Goal: Find specific page/section: Find specific page/section

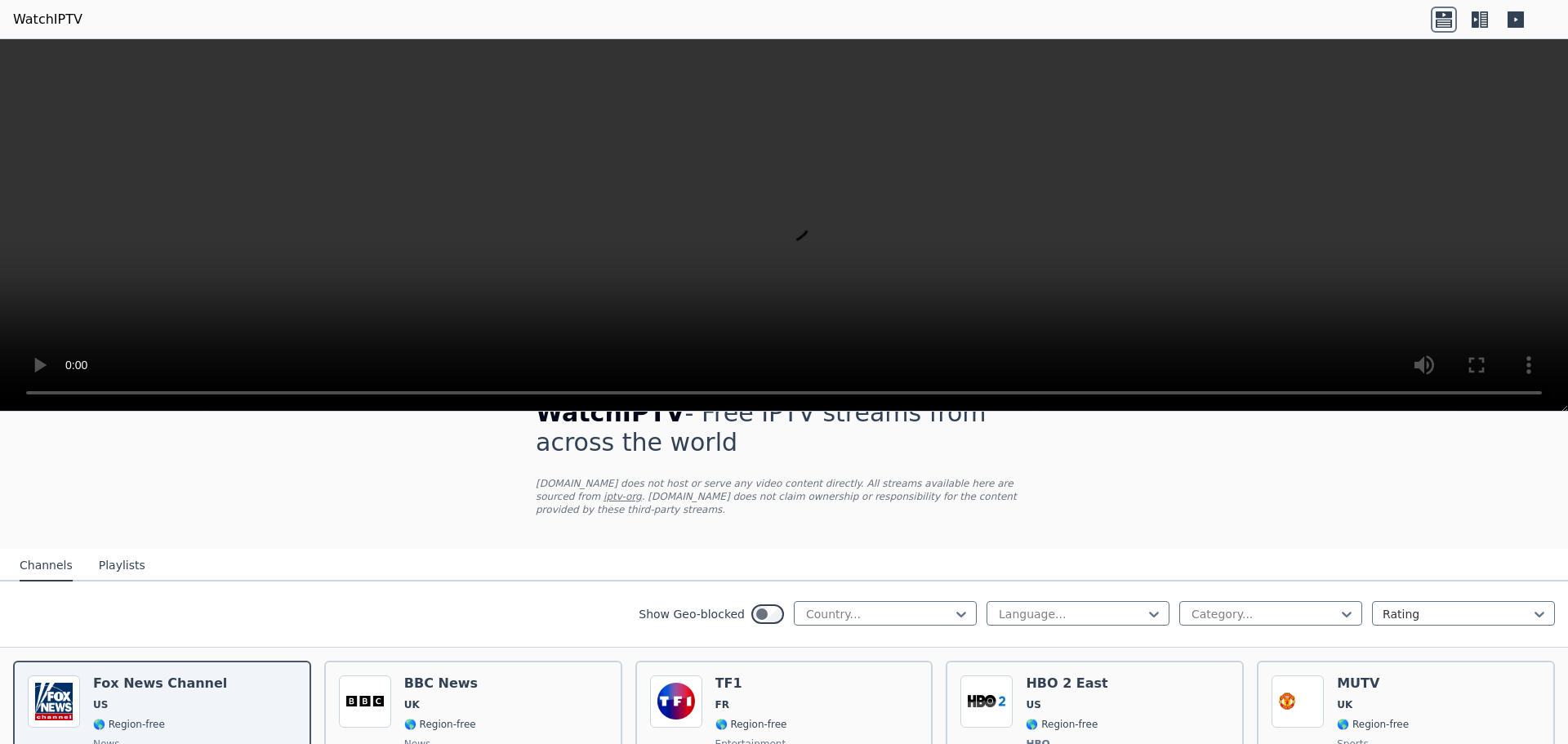
scroll to position [82, 0]
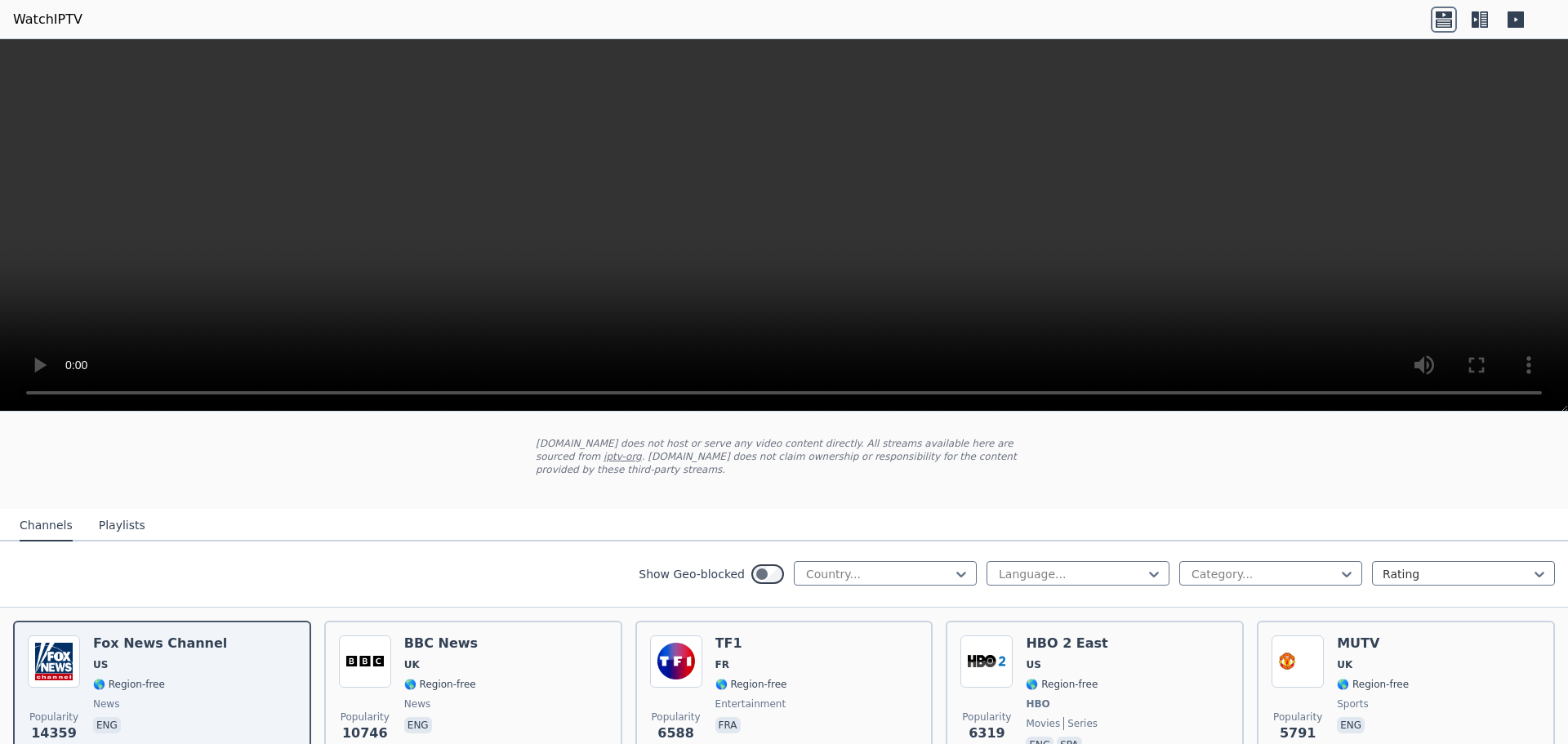
click at [111, 513] on button "Playlists" at bounding box center [121, 525] width 47 height 31
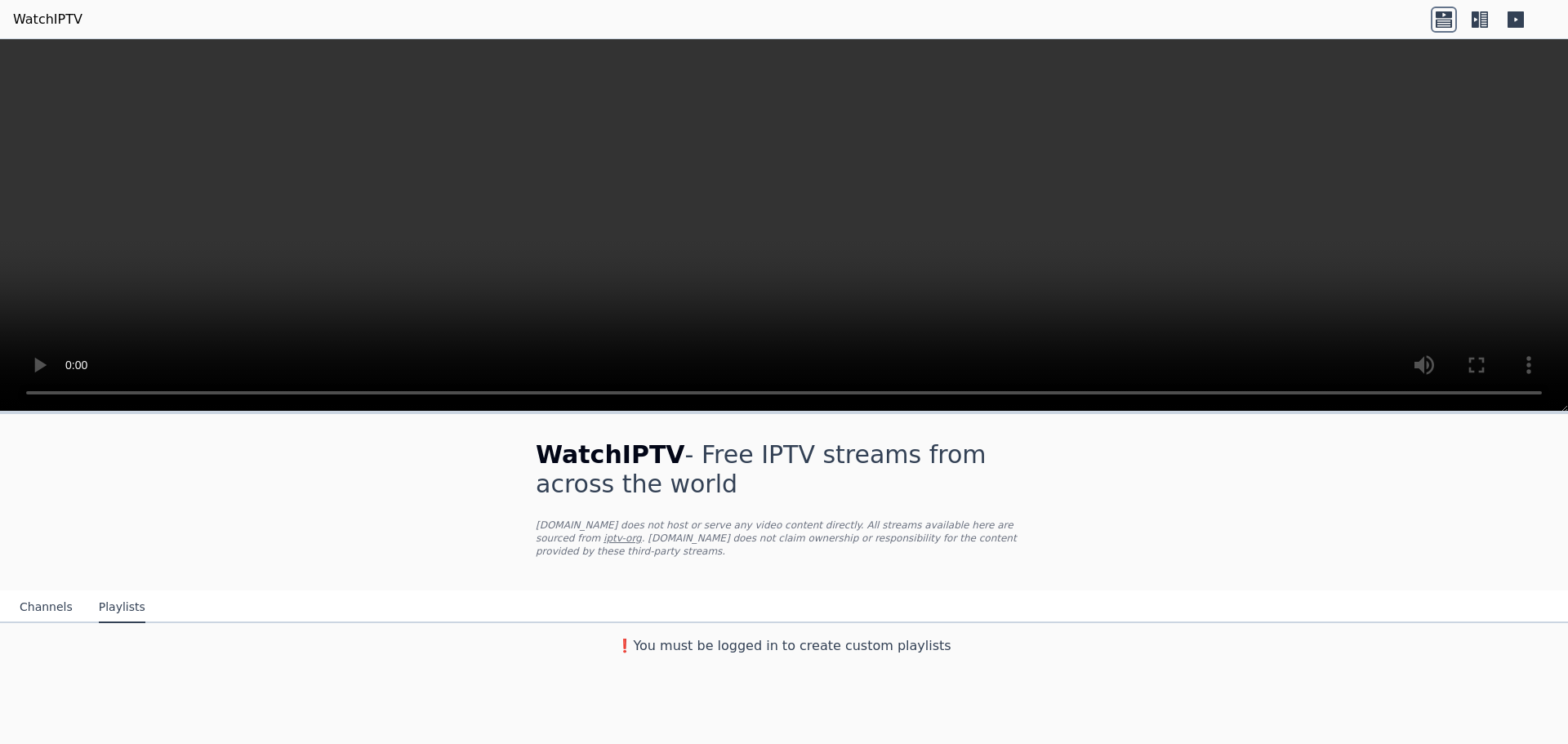
scroll to position [0, 0]
click at [68, 596] on div "Channels Playlists" at bounding box center [82, 607] width 152 height 31
click at [67, 595] on div "Channels Playlists" at bounding box center [82, 607] width 152 height 31
click at [55, 596] on button "Channels" at bounding box center [46, 607] width 53 height 31
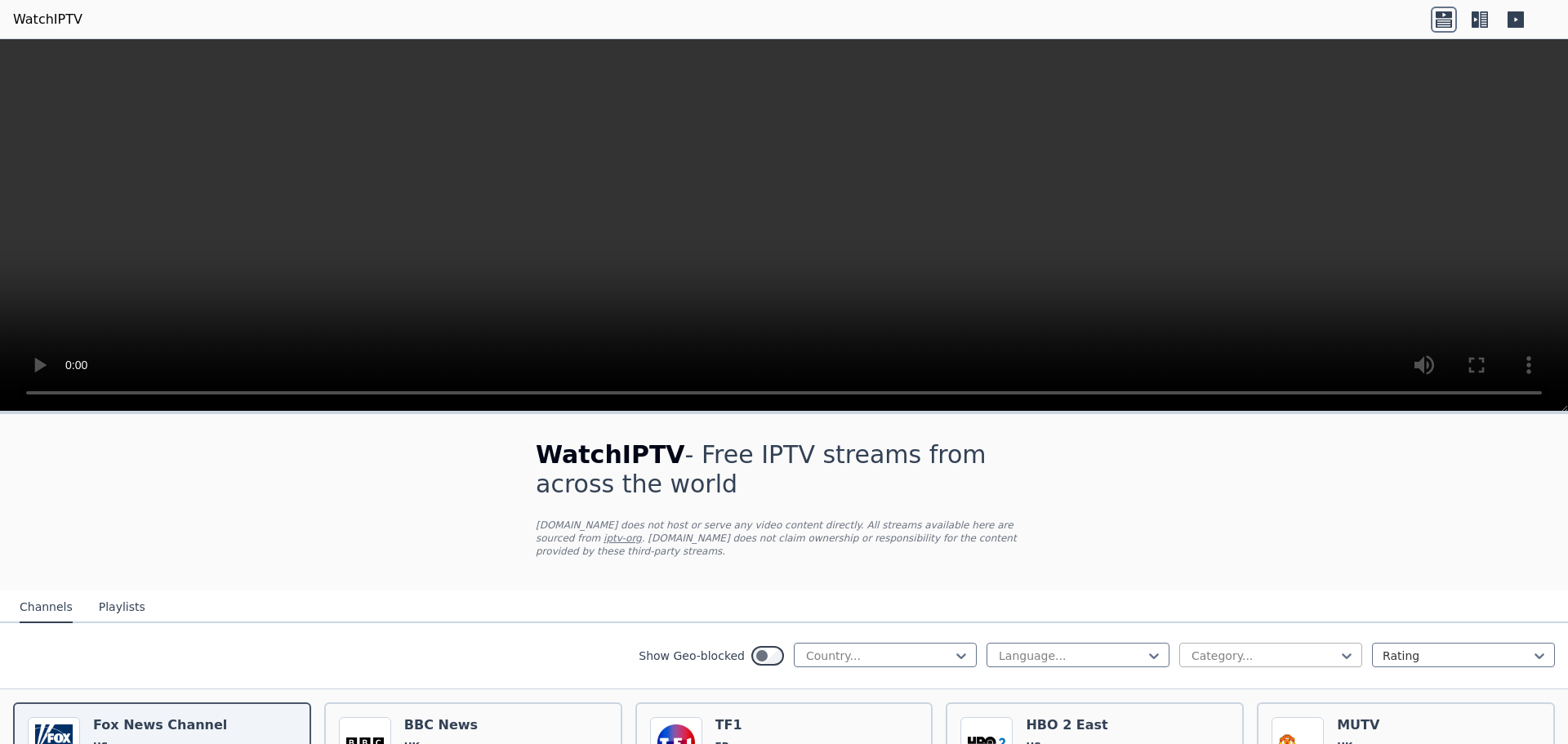
click at [1294, 647] on div at bounding box center [1263, 656] width 149 height 16
click at [1501, 15] on div at bounding box center [1479, 19] width 98 height 26
click at [826, 647] on div at bounding box center [878, 656] width 149 height 16
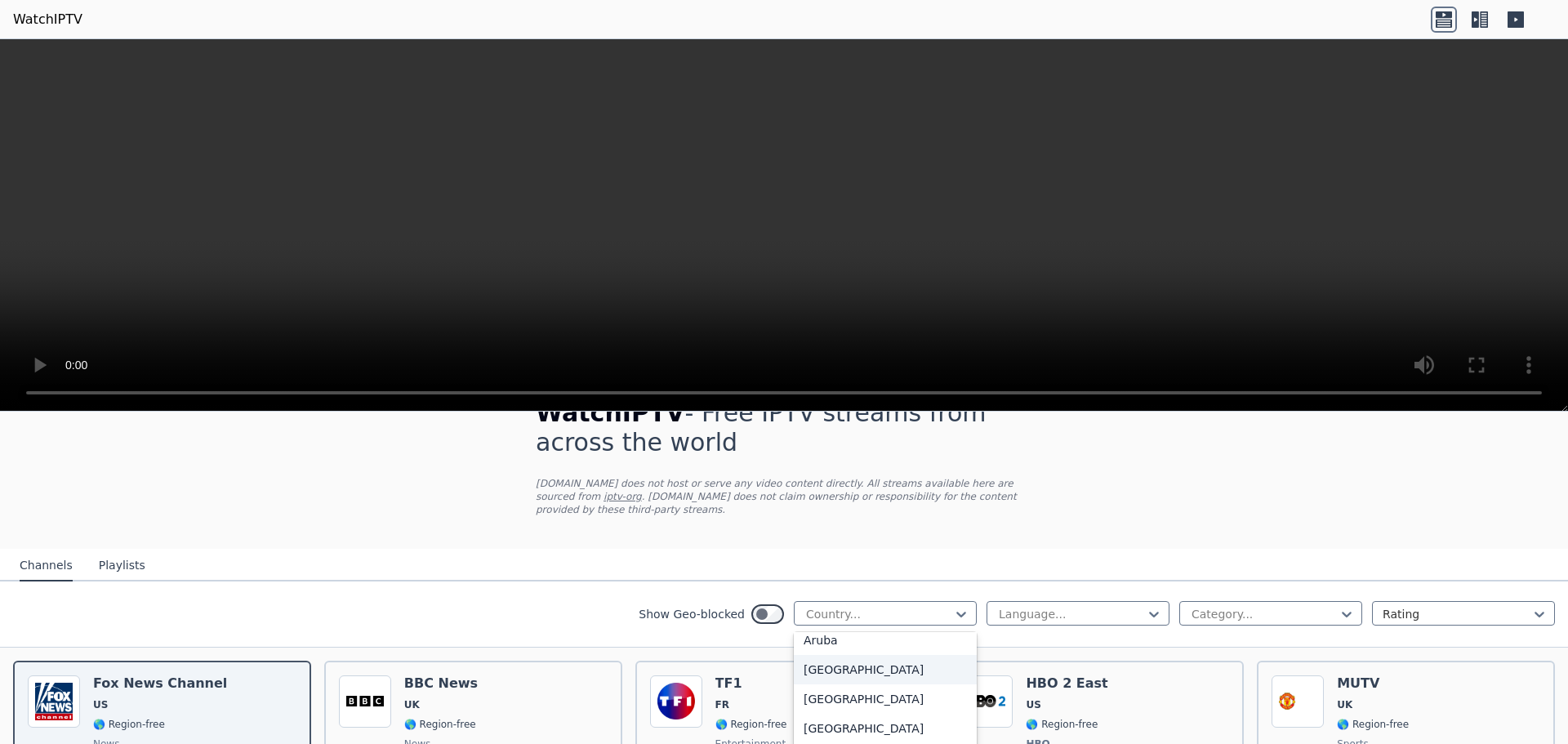
scroll to position [82, 0]
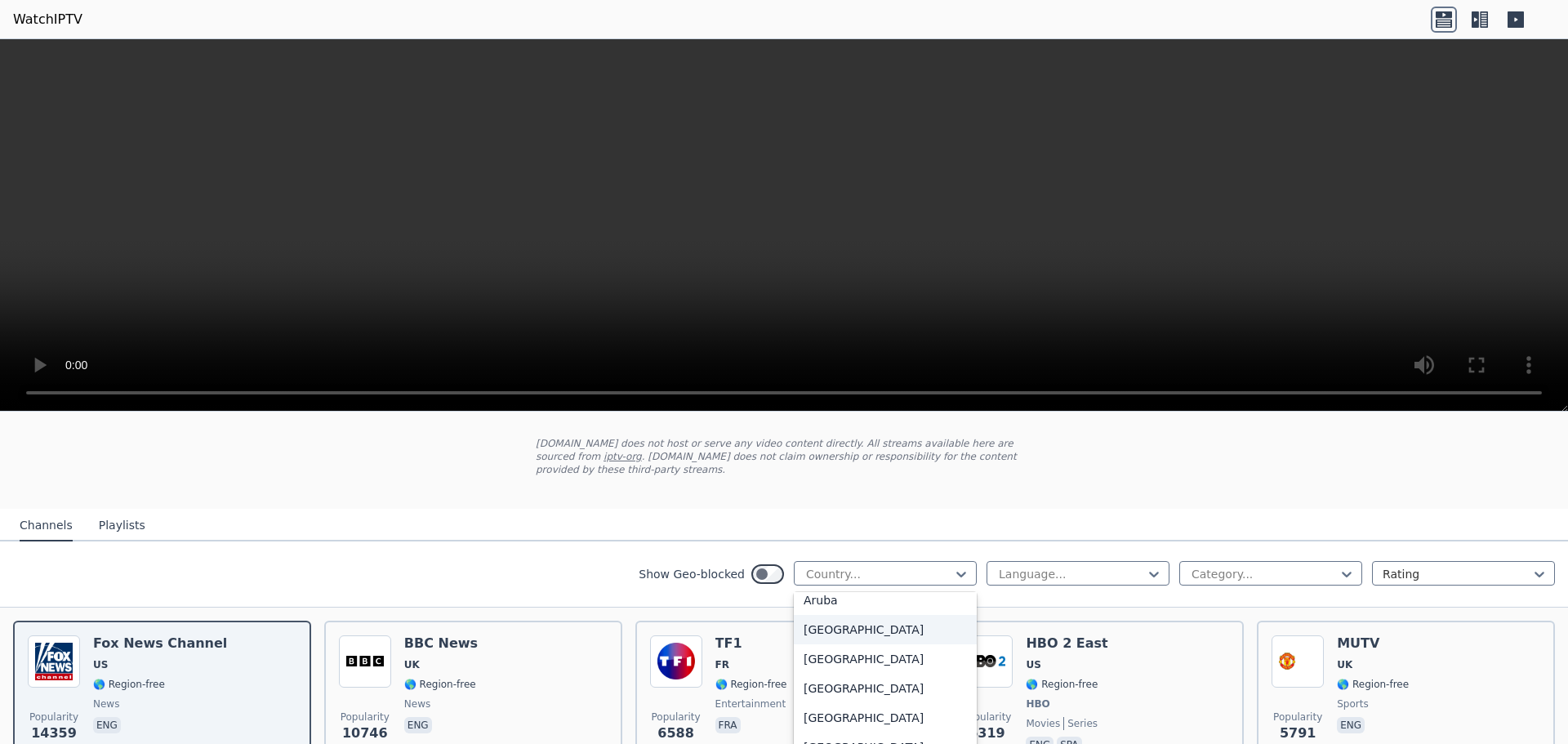
click at [881, 615] on div "[GEOGRAPHIC_DATA]" at bounding box center [885, 629] width 183 height 29
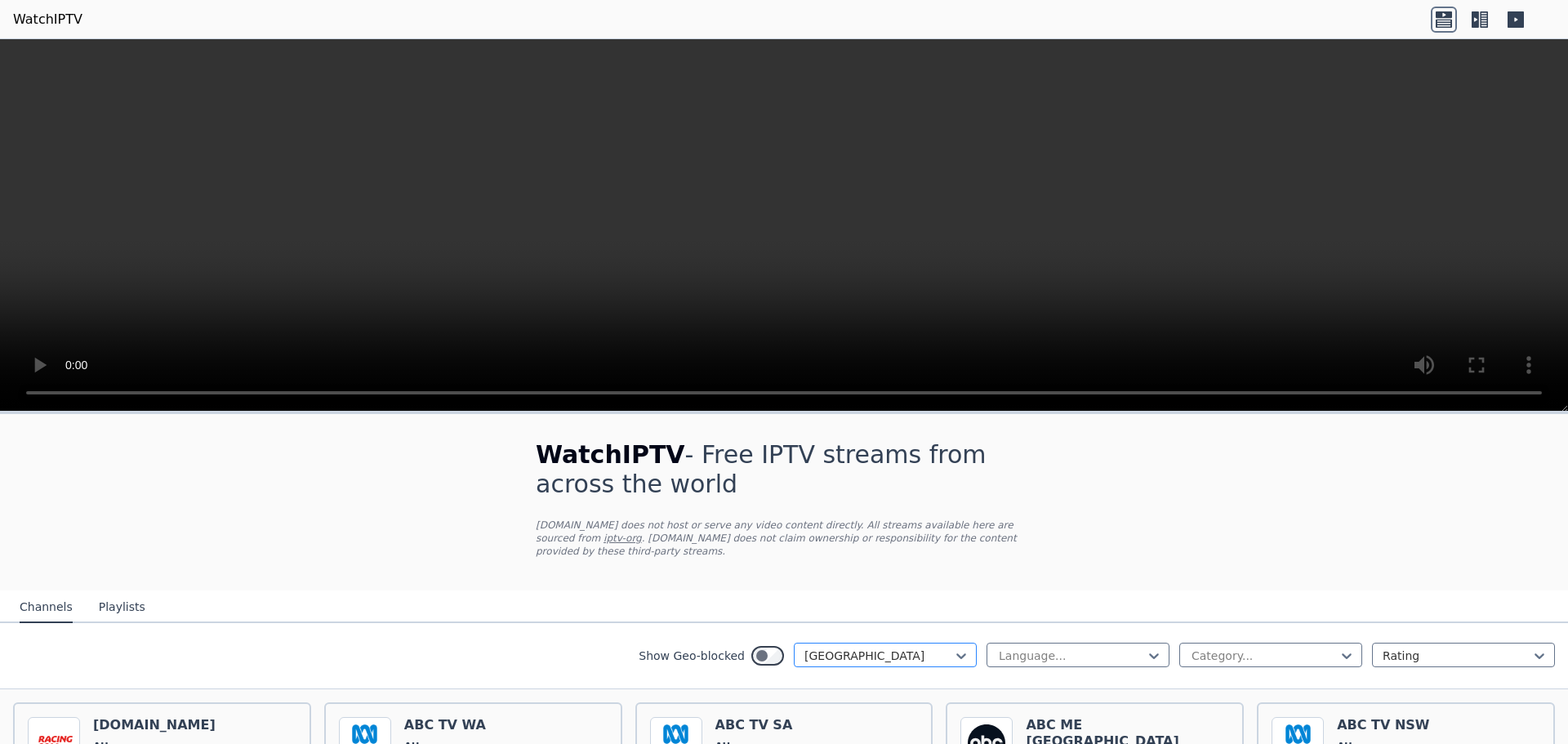
click at [867, 643] on div "[GEOGRAPHIC_DATA]" at bounding box center [885, 655] width 183 height 25
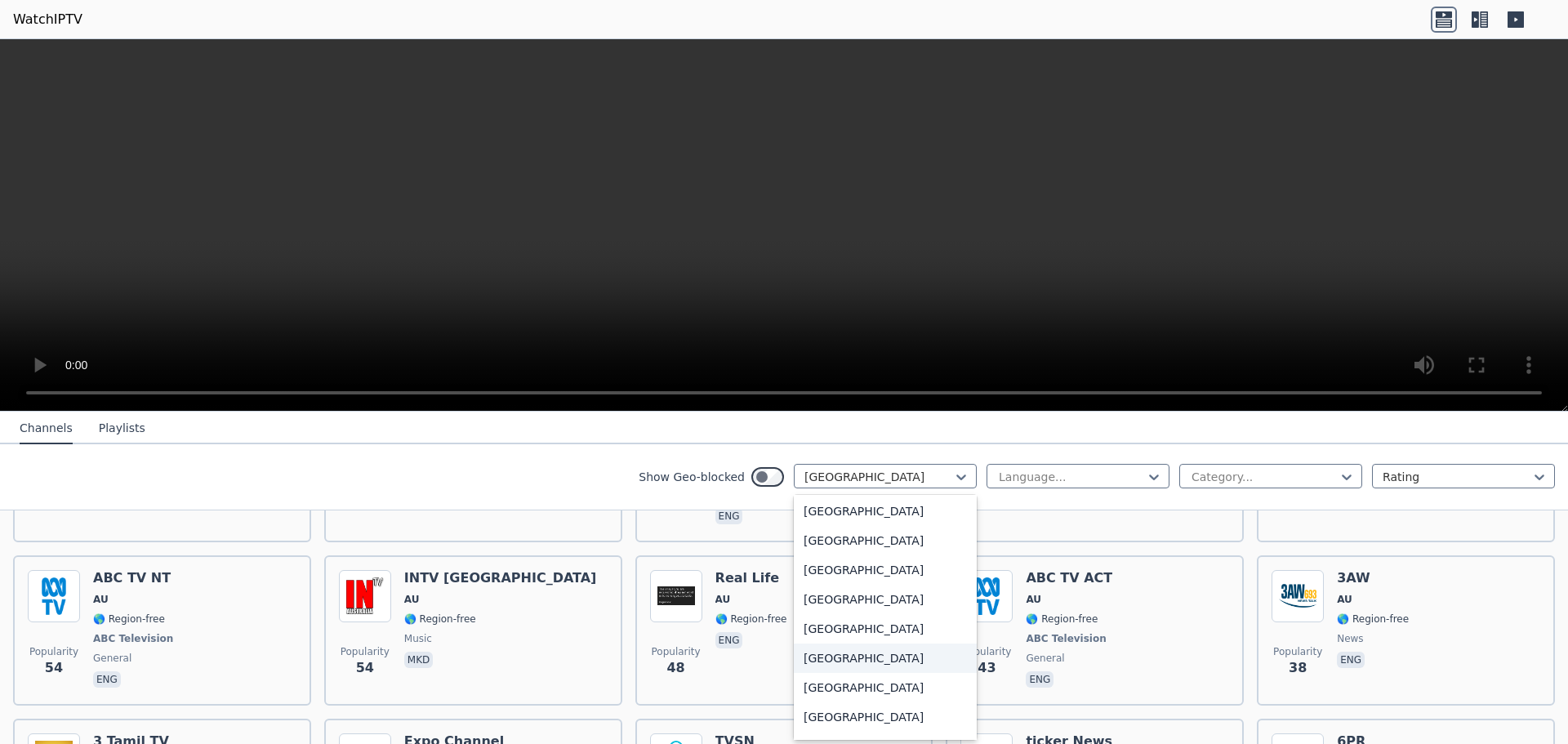
scroll to position [5586, 0]
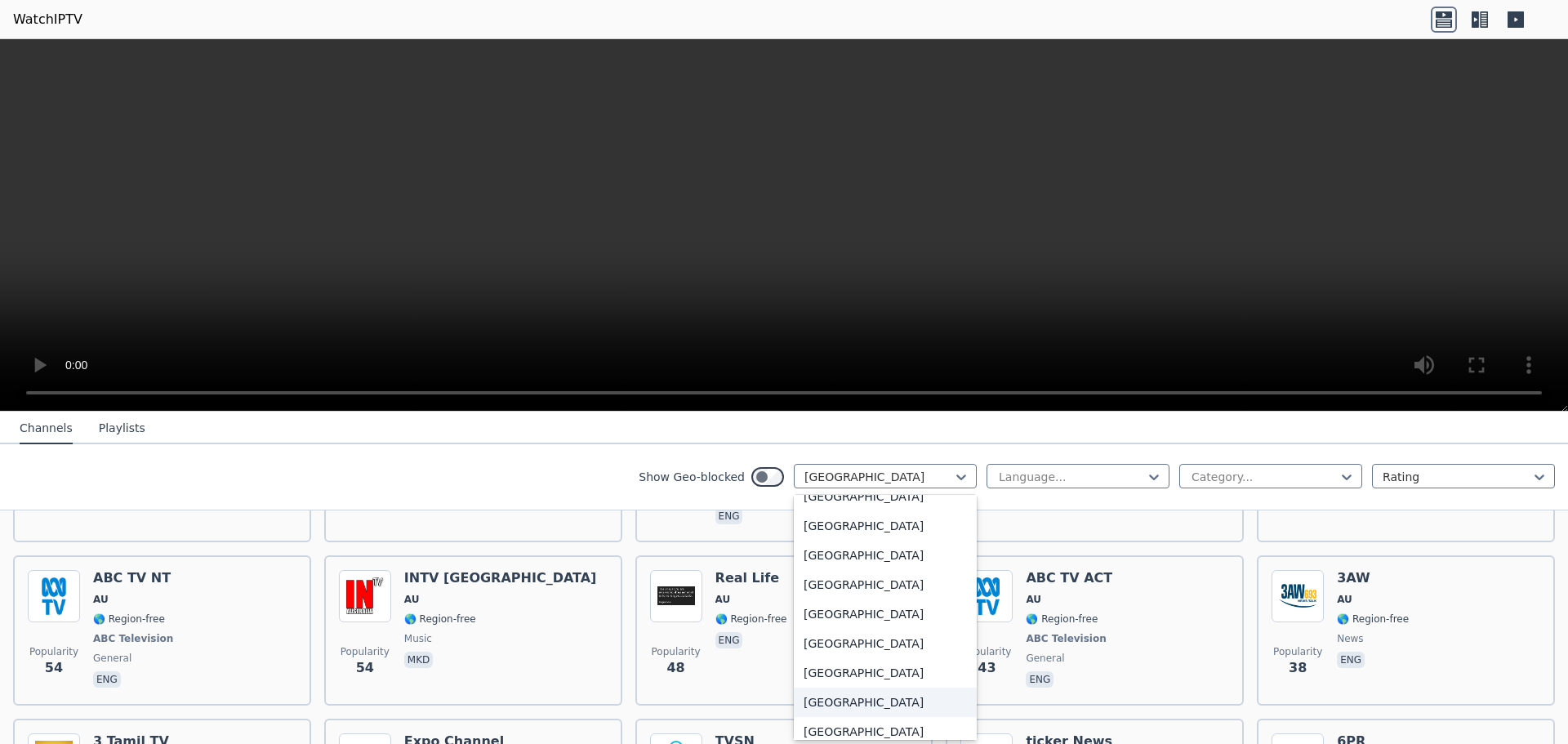
click at [835, 703] on div "[GEOGRAPHIC_DATA]" at bounding box center [885, 702] width 183 height 29
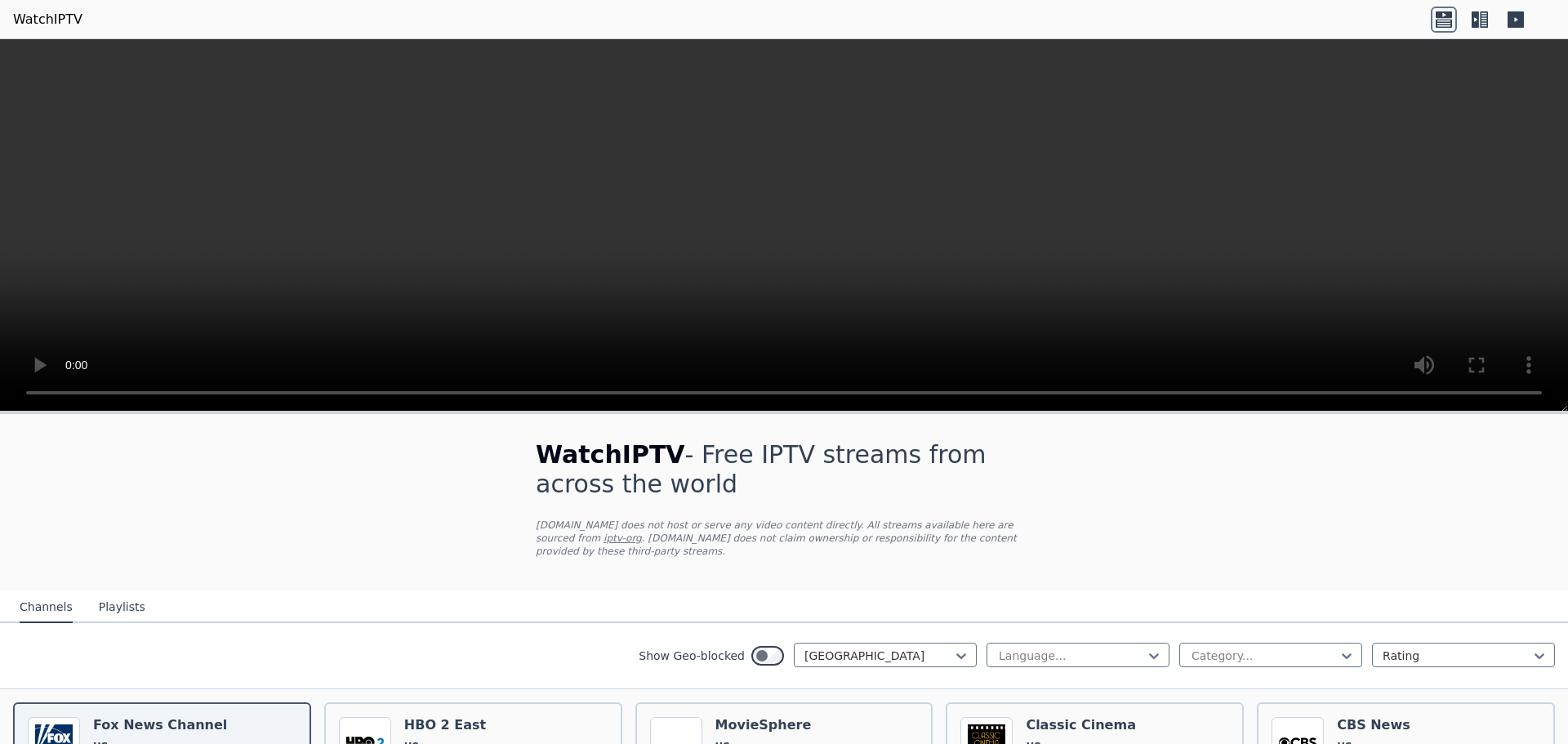
click at [1235, 627] on div "Show Geo-blocked option [GEOGRAPHIC_DATA], selected. [GEOGRAPHIC_DATA] Language…" at bounding box center [784, 656] width 1568 height 67
click at [1240, 647] on div at bounding box center [1263, 656] width 149 height 16
type input "***"
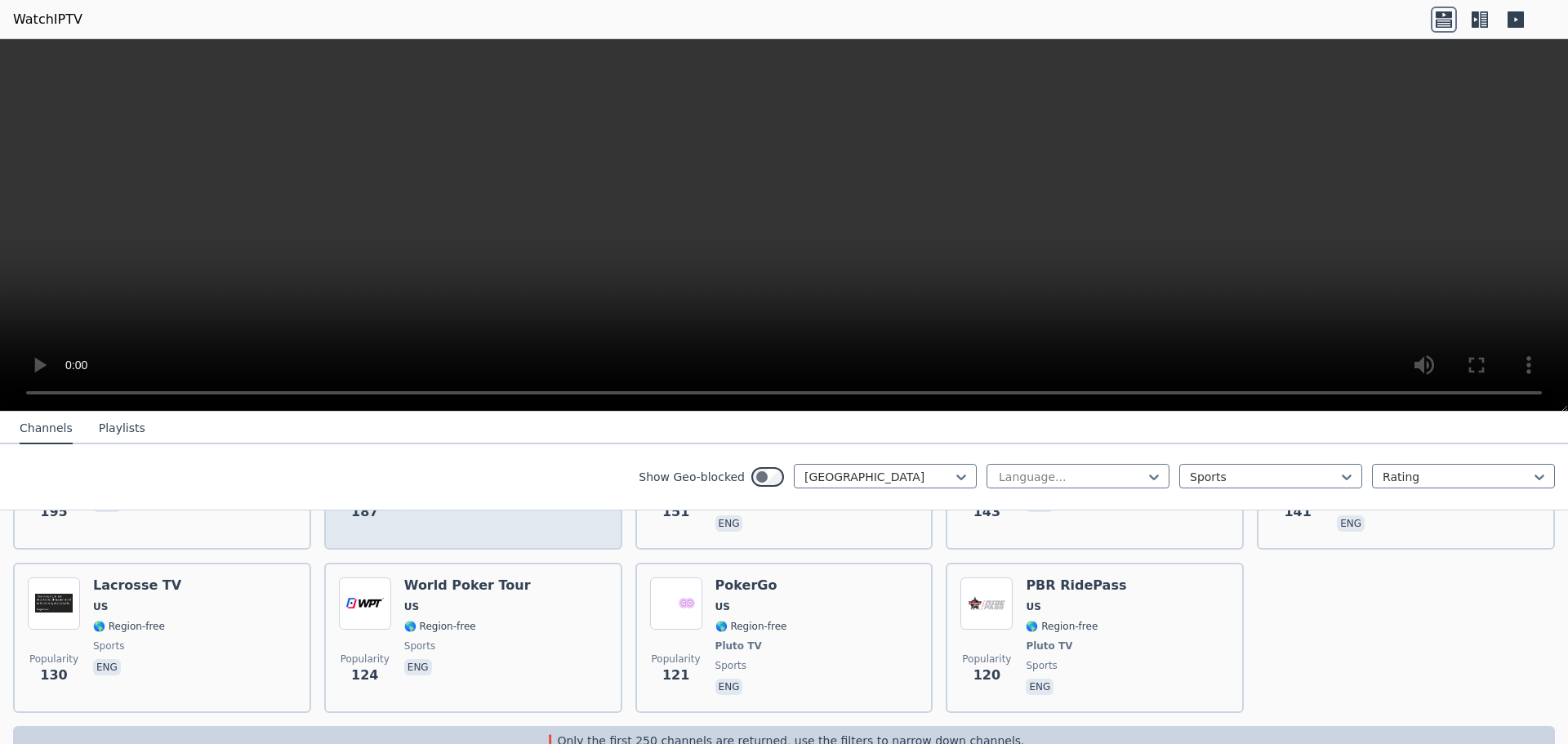
scroll to position [810, 0]
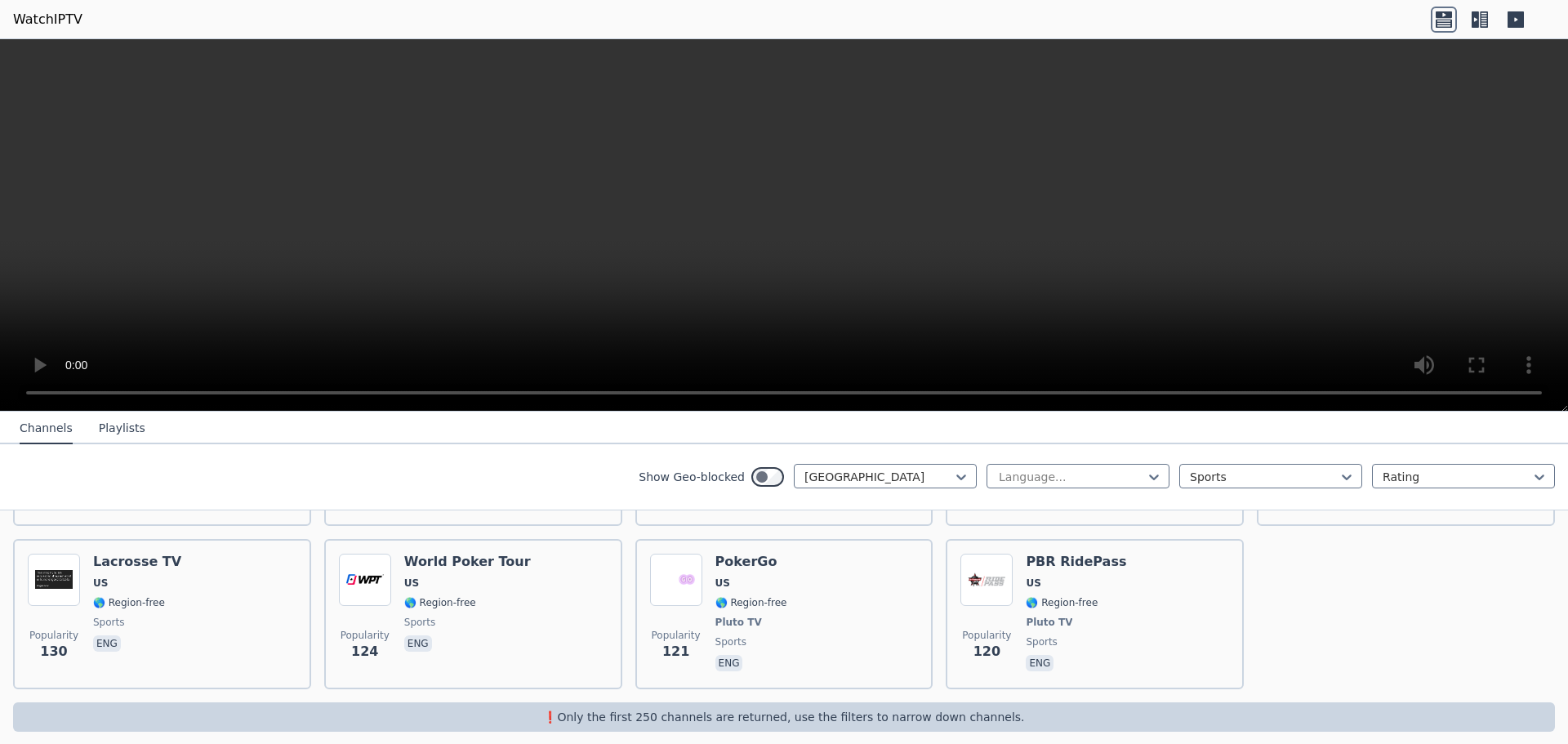
scroll to position [163, 0]
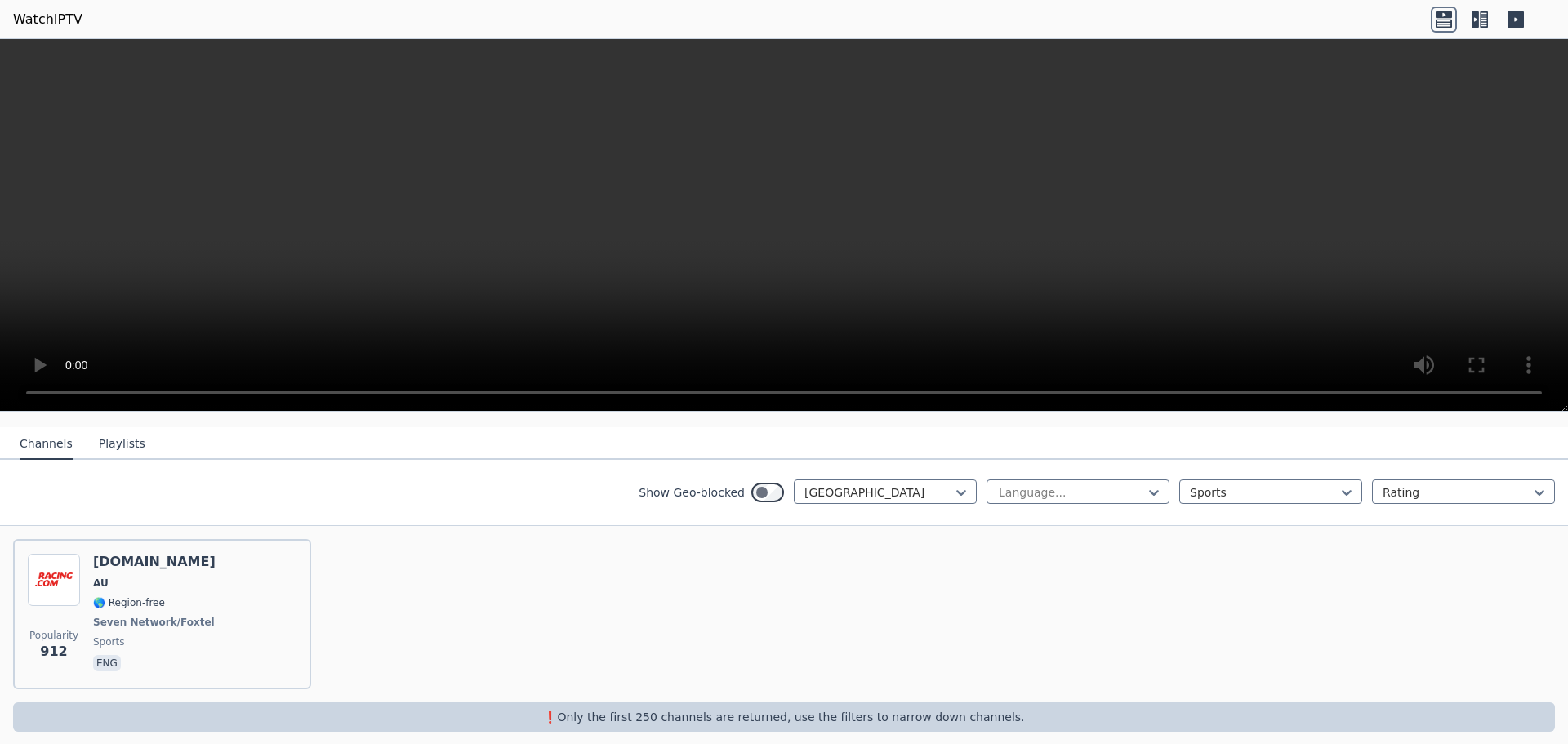
drag, startPoint x: 245, startPoint y: 460, endPoint x: 255, endPoint y: 464, distance: 10.8
